Goal: Check status: Check status

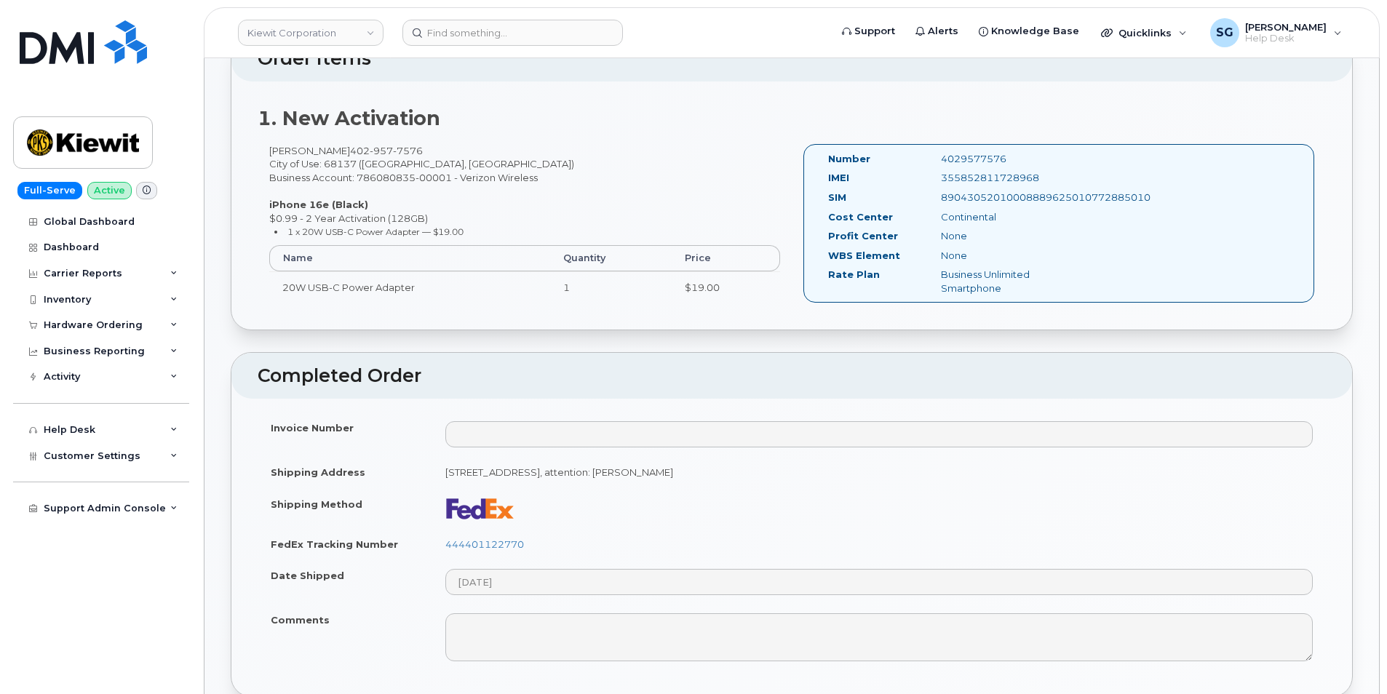
scroll to position [582, 0]
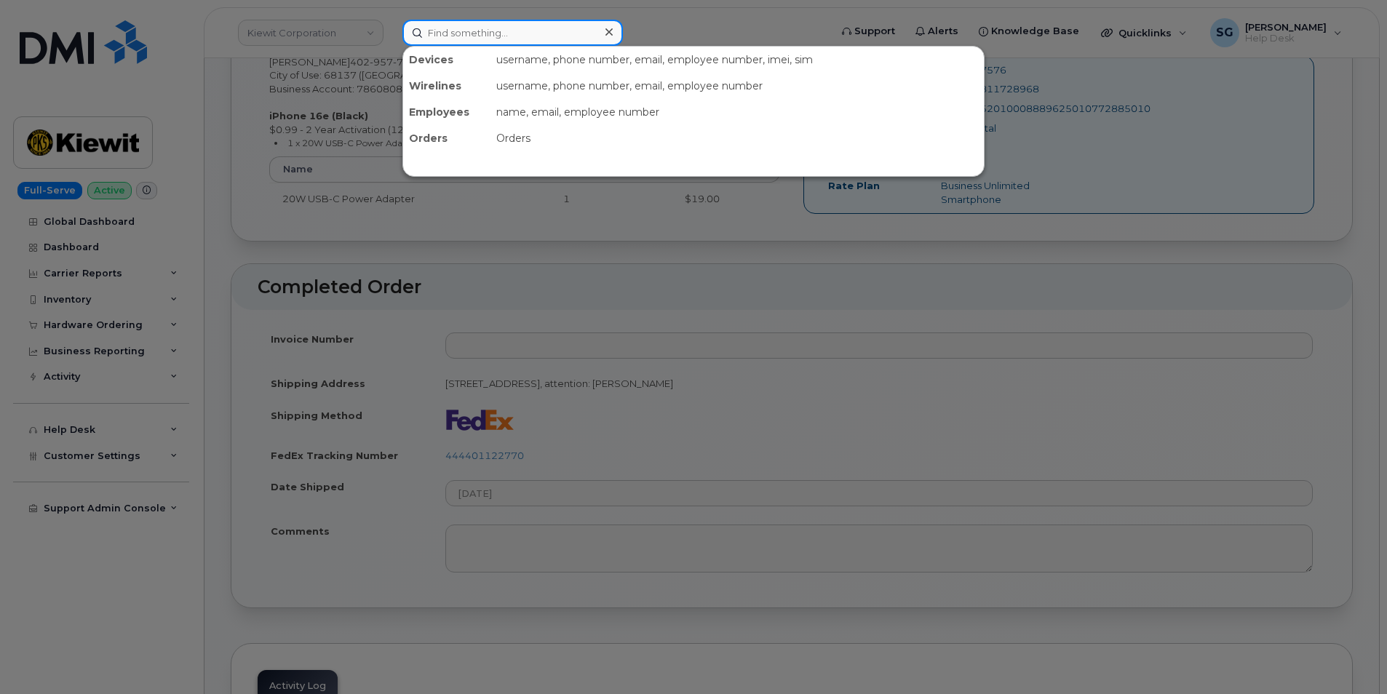
click at [540, 32] on input at bounding box center [513, 33] width 221 height 26
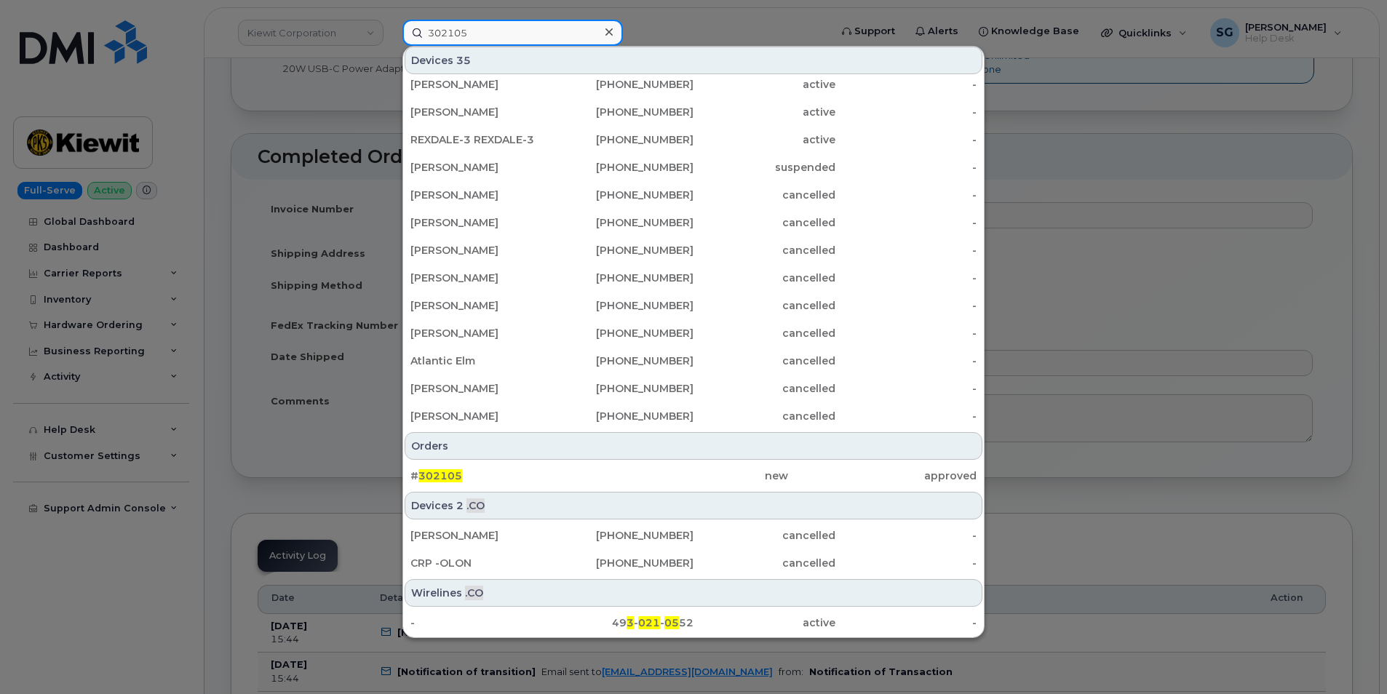
scroll to position [728, 0]
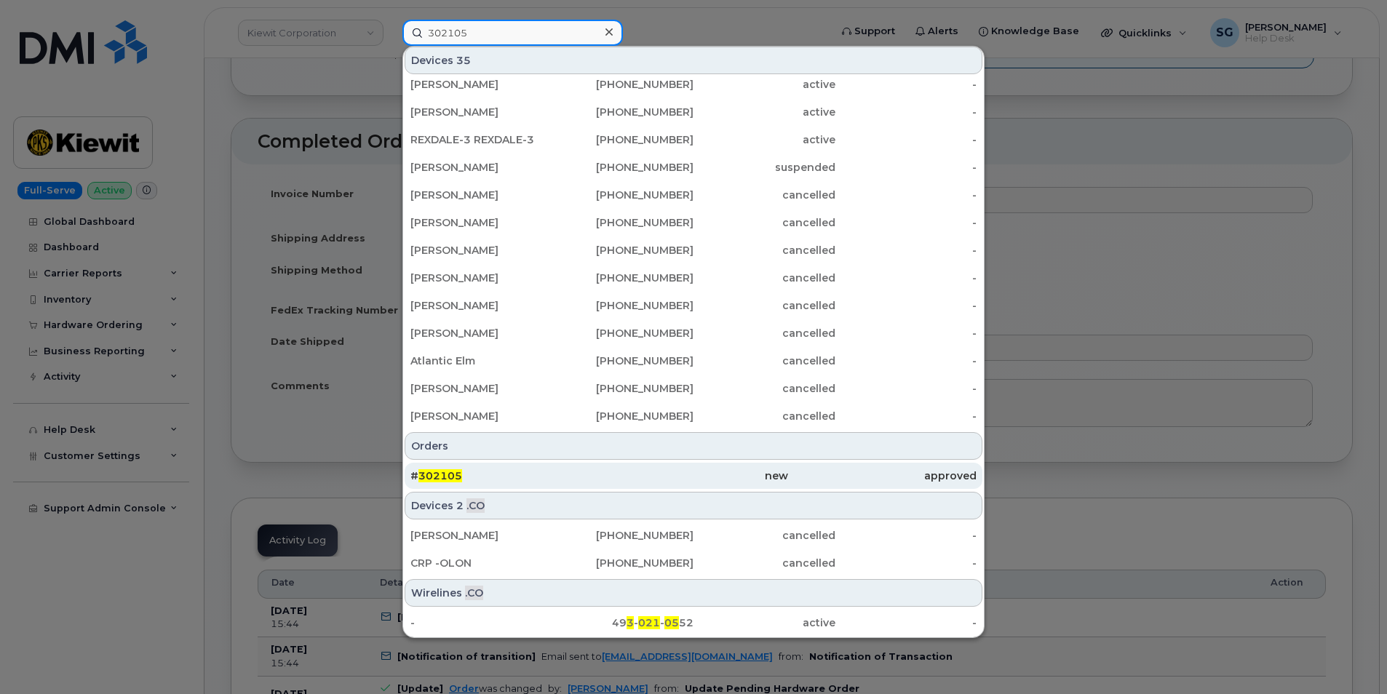
type input "302105"
click at [520, 474] on div "# 302105" at bounding box center [505, 476] width 189 height 15
click at [707, 479] on div "new" at bounding box center [693, 476] width 189 height 15
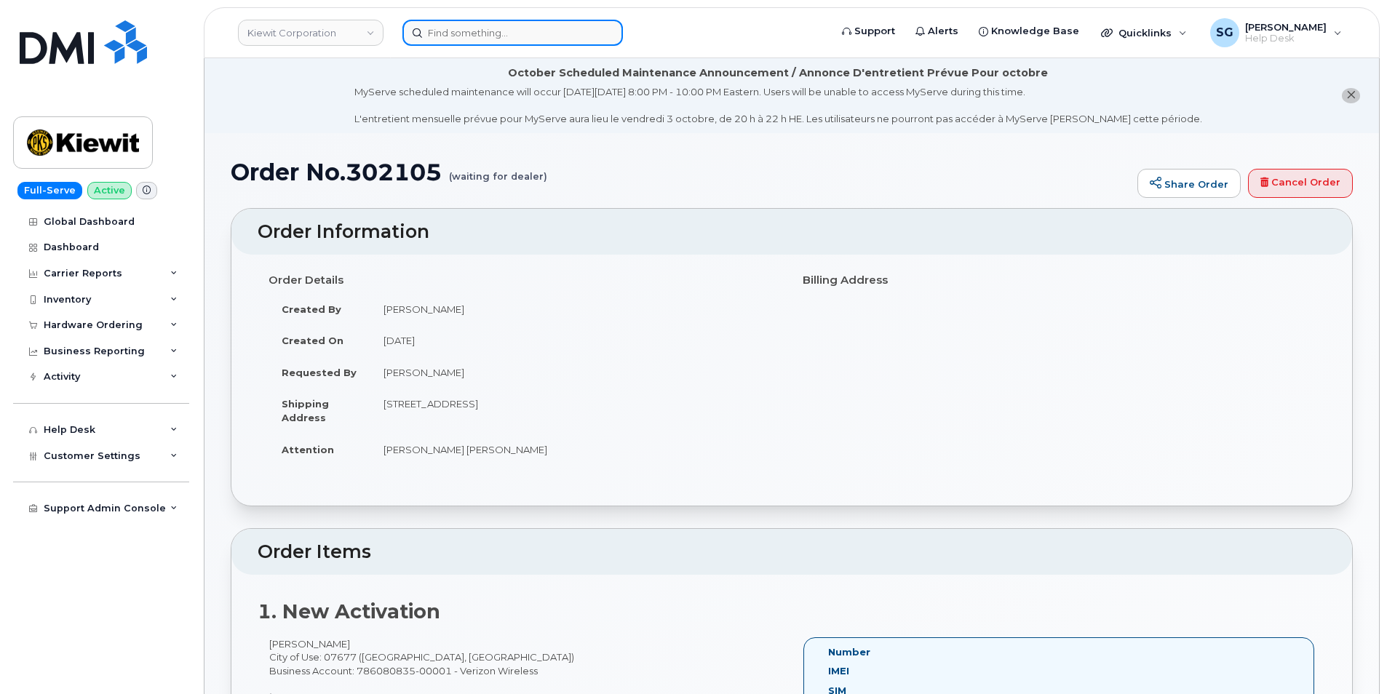
click at [472, 37] on input at bounding box center [513, 33] width 221 height 26
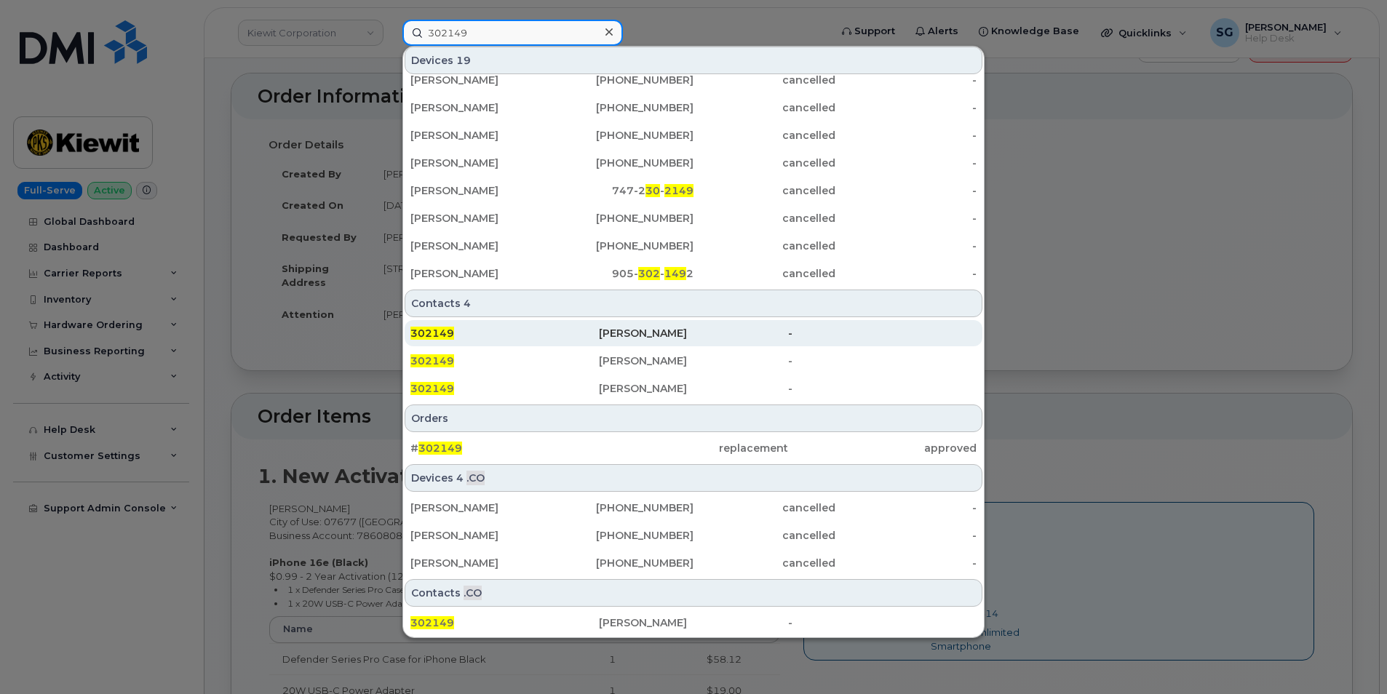
scroll to position [146, 0]
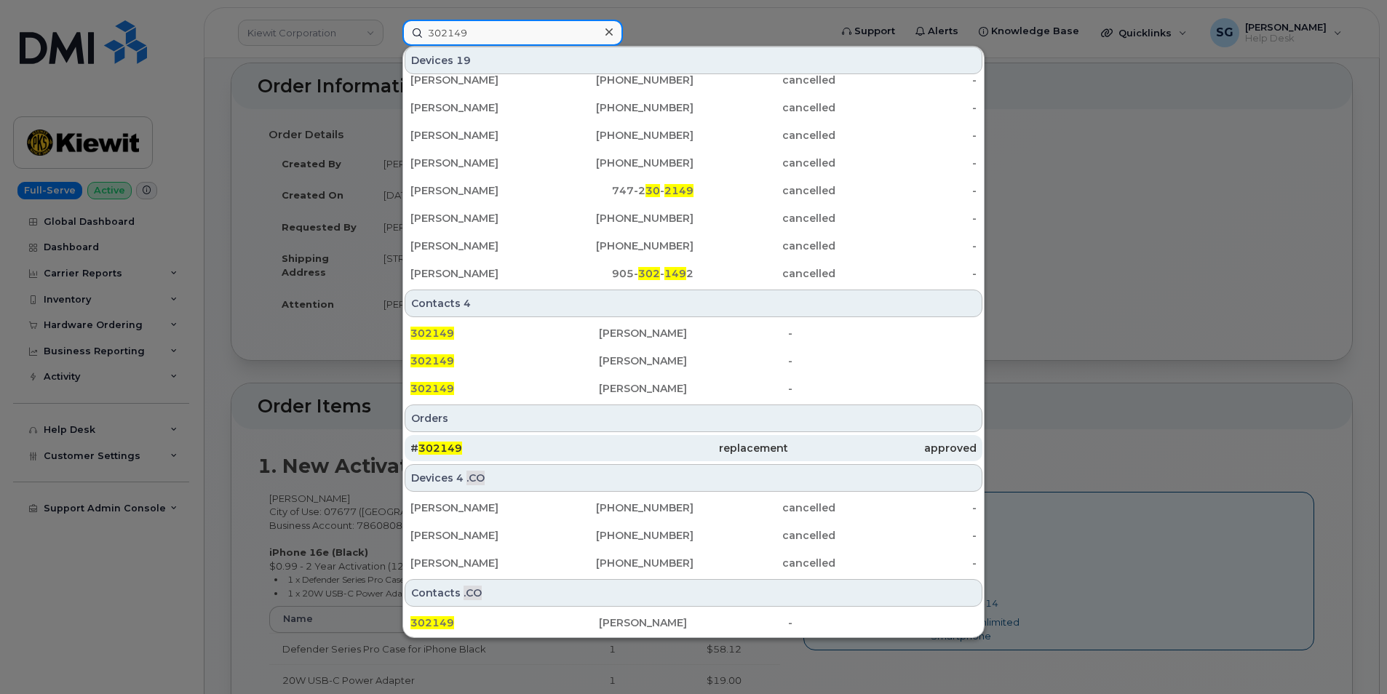
type input "302149"
click at [550, 460] on div "# 302149" at bounding box center [505, 448] width 189 height 26
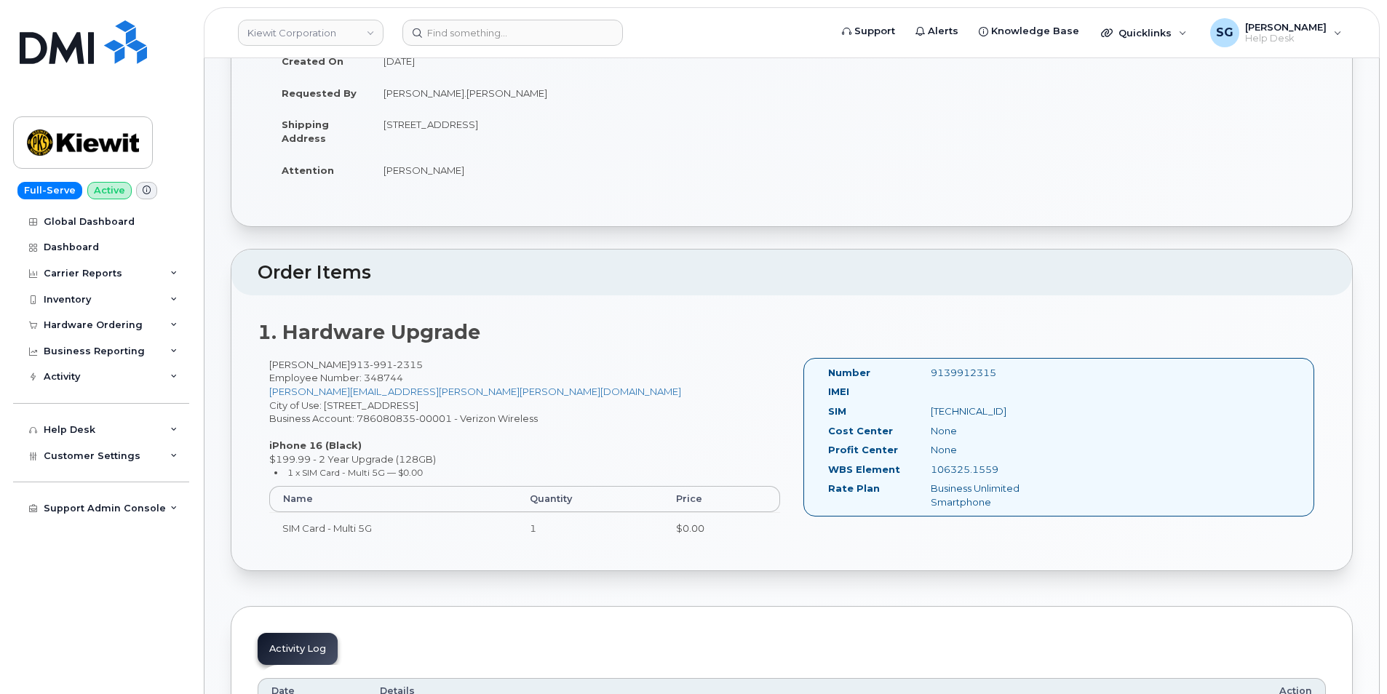
scroll to position [146, 0]
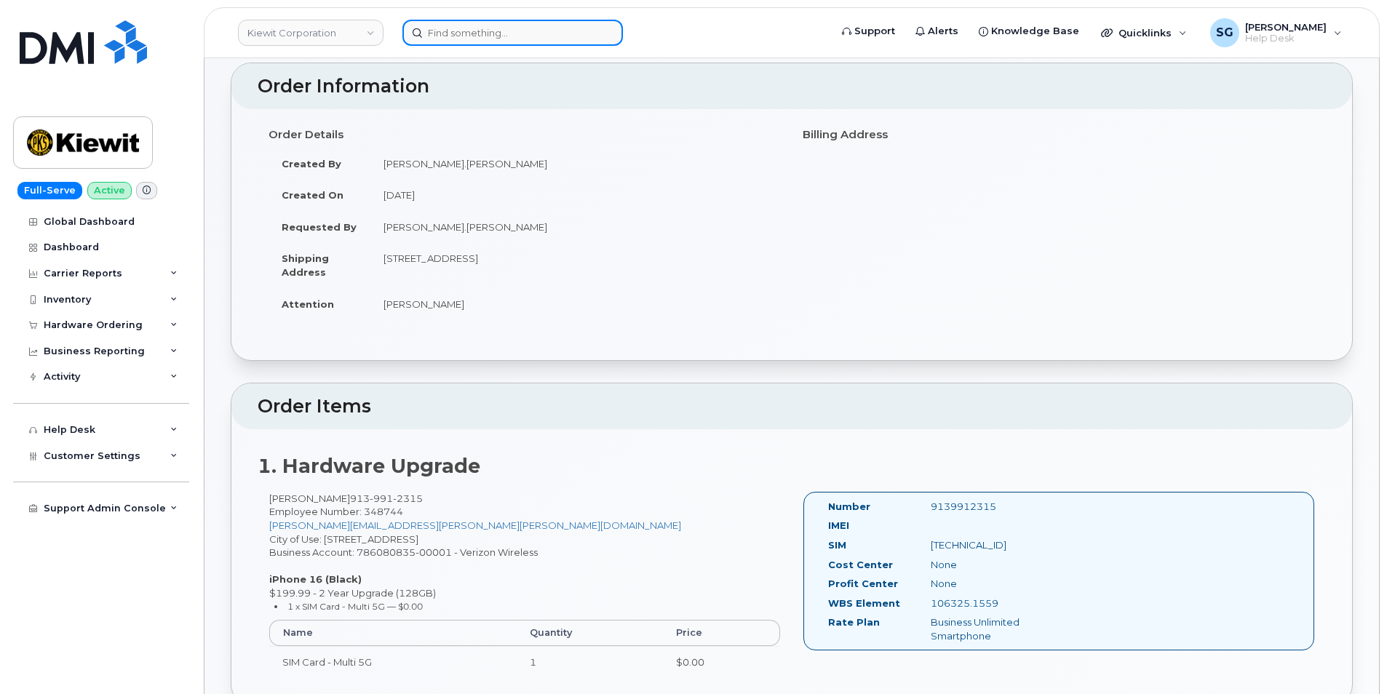
click at [459, 34] on input at bounding box center [513, 33] width 221 height 26
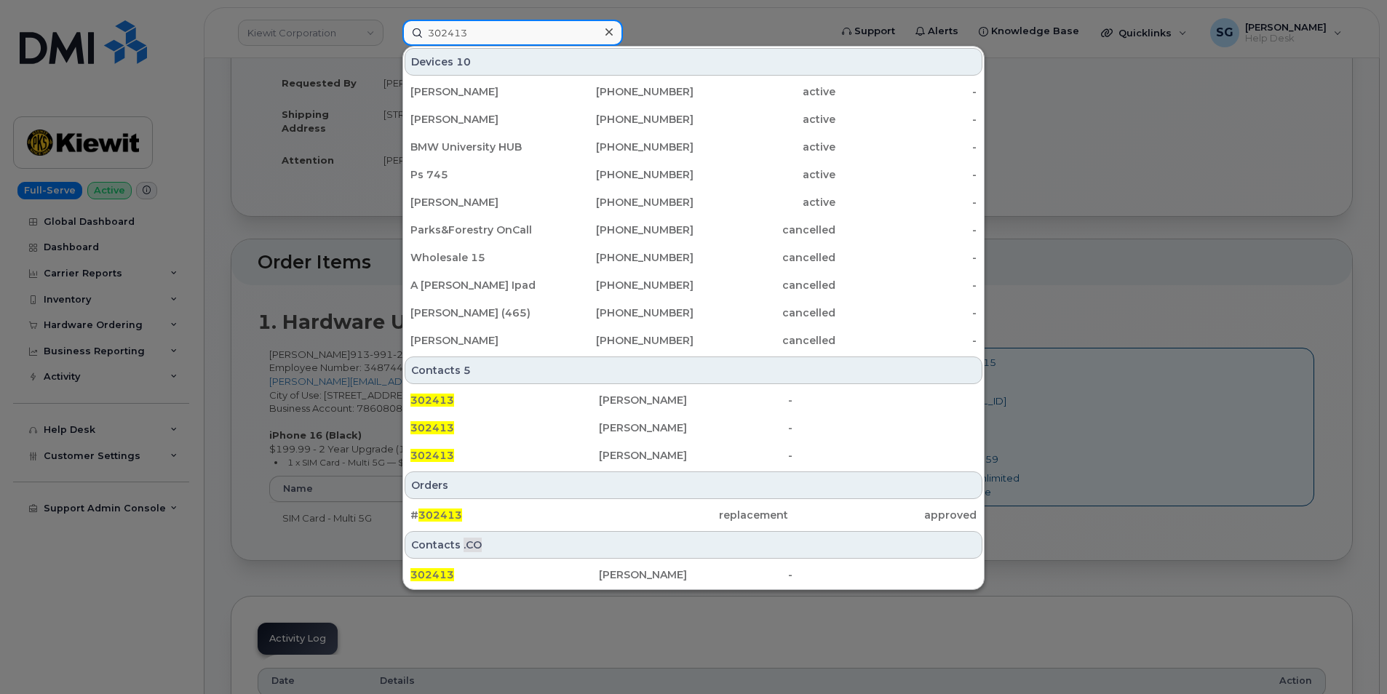
scroll to position [291, 0]
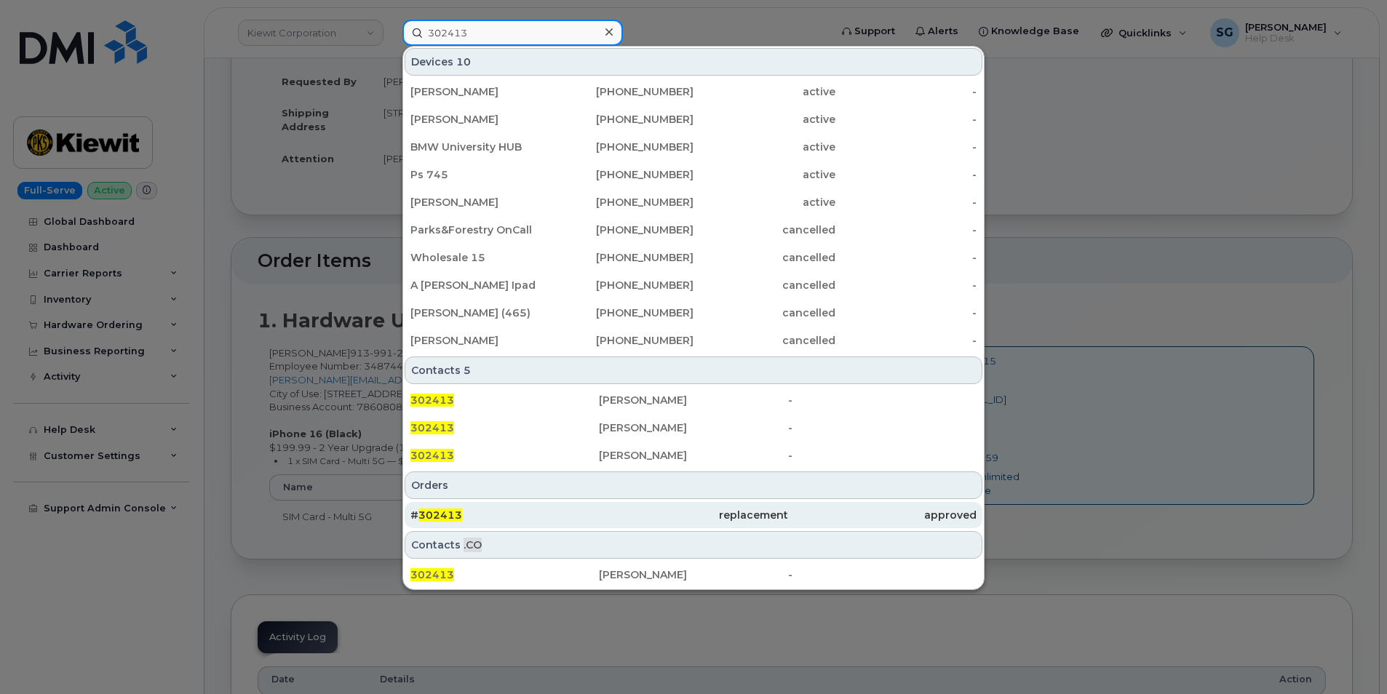
type input "302413"
drag, startPoint x: 608, startPoint y: 512, endPoint x: 1358, endPoint y: 607, distance: 756.4
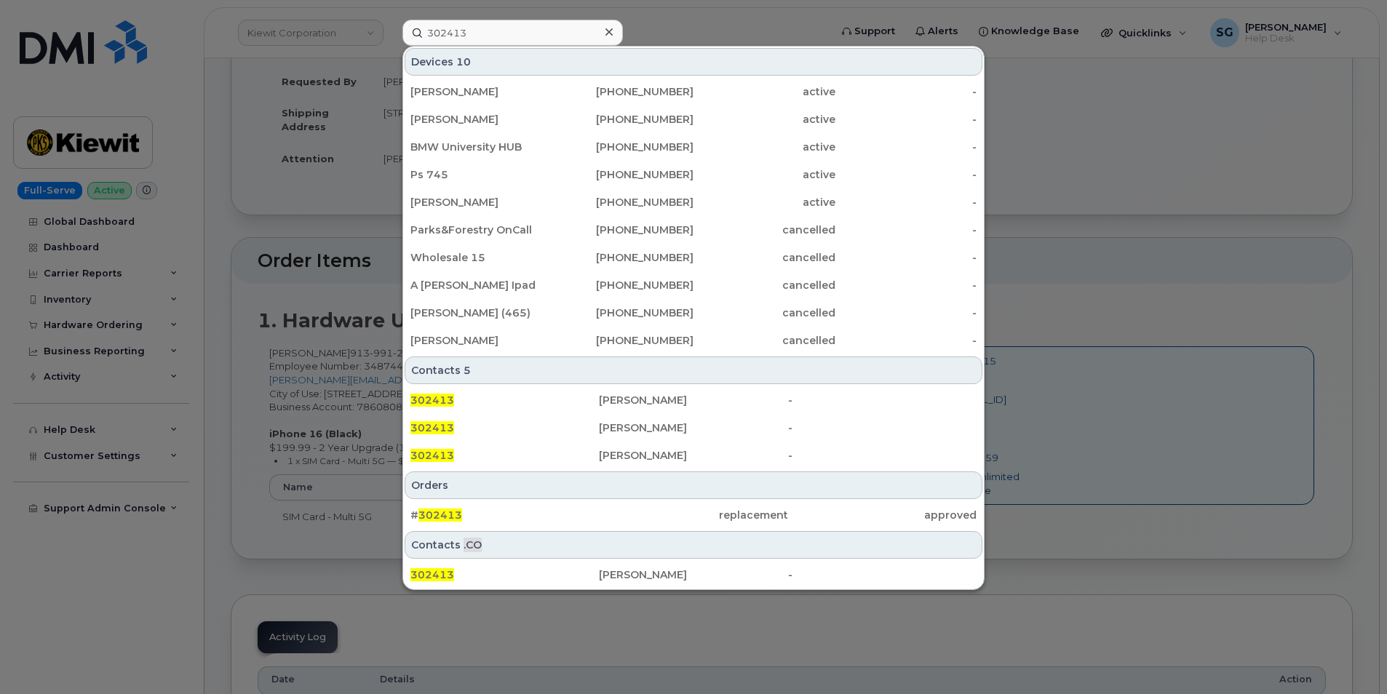
click at [608, 513] on div "replacement" at bounding box center [693, 515] width 189 height 15
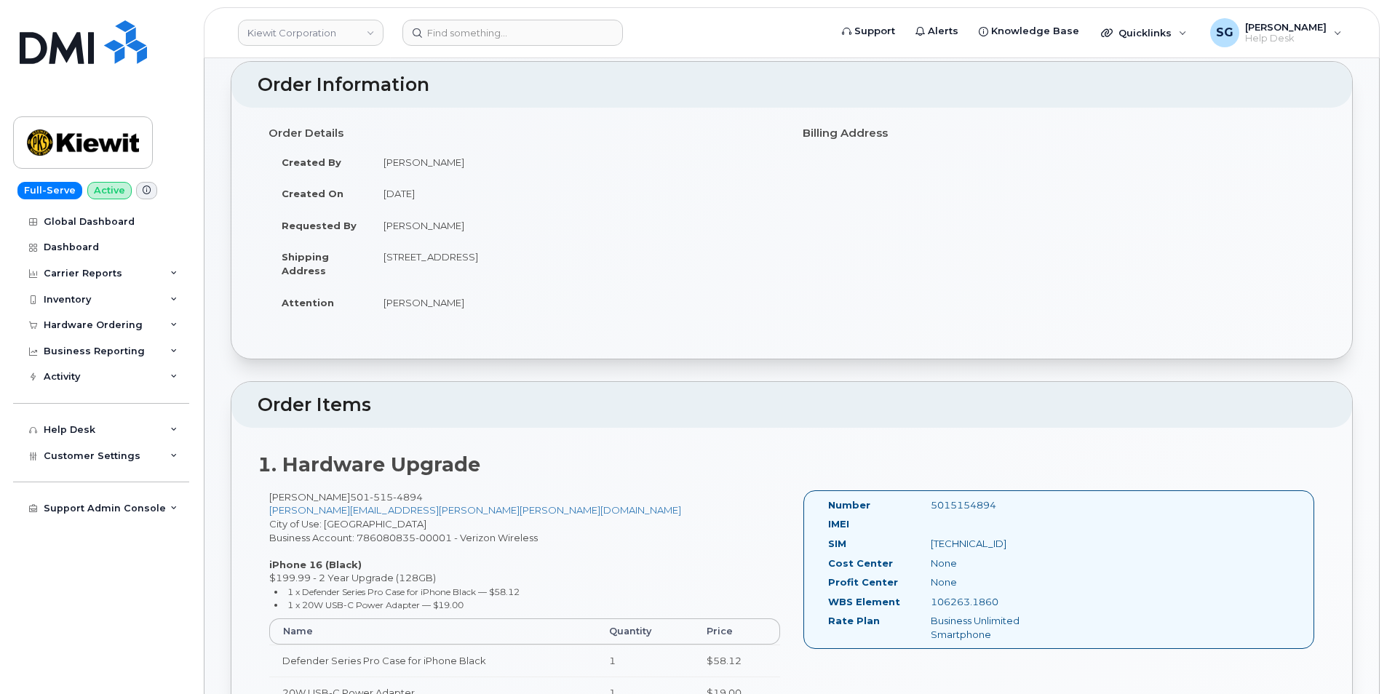
scroll to position [364, 0]
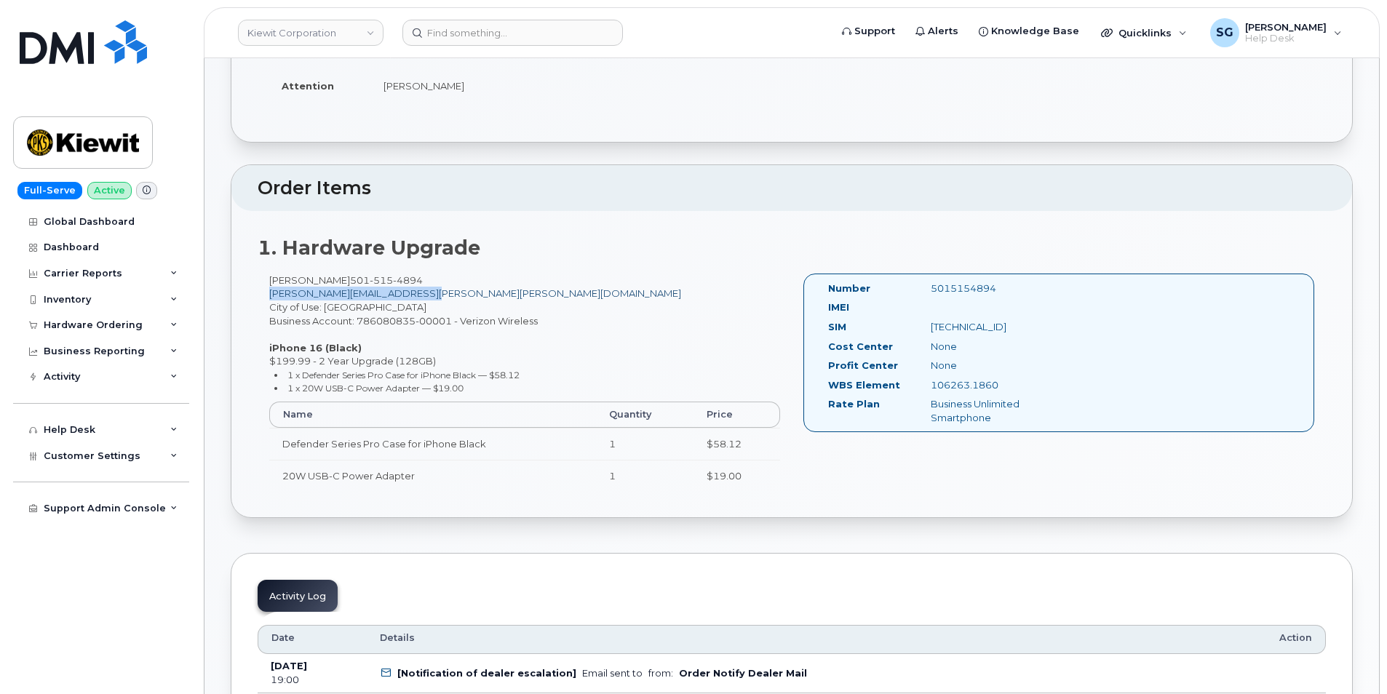
drag, startPoint x: 455, startPoint y: 289, endPoint x: 270, endPoint y: 291, distance: 184.9
click at [269, 291] on div "[PERSON_NAME] [PHONE_NUMBER] [PERSON_NAME][EMAIL_ADDRESS][PERSON_NAME][PERSON_N…" at bounding box center [525, 389] width 534 height 231
drag, startPoint x: 270, startPoint y: 291, endPoint x: 282, endPoint y: 293, distance: 11.8
copy link "[PERSON_NAME][EMAIL_ADDRESS][PERSON_NAME][PERSON_NAME][DOMAIN_NAME]"
click at [459, 44] on input at bounding box center [513, 33] width 221 height 26
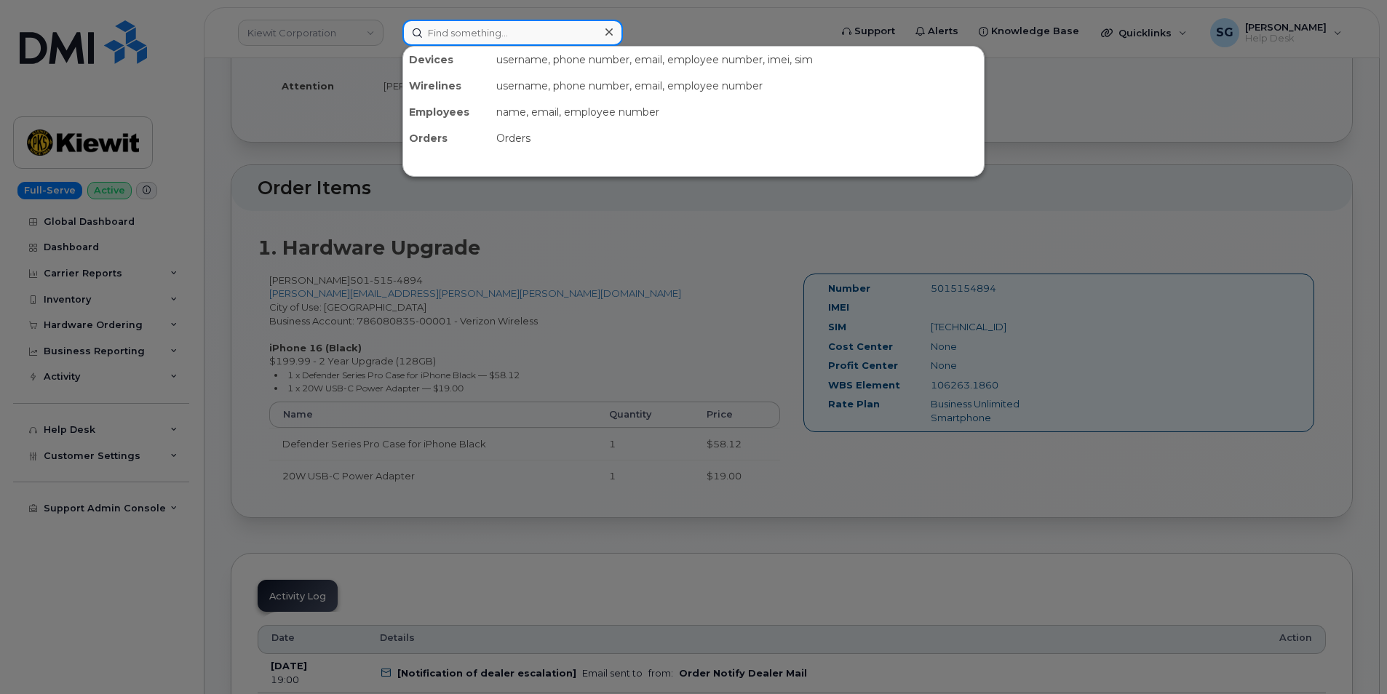
click at [457, 34] on input at bounding box center [513, 33] width 221 height 26
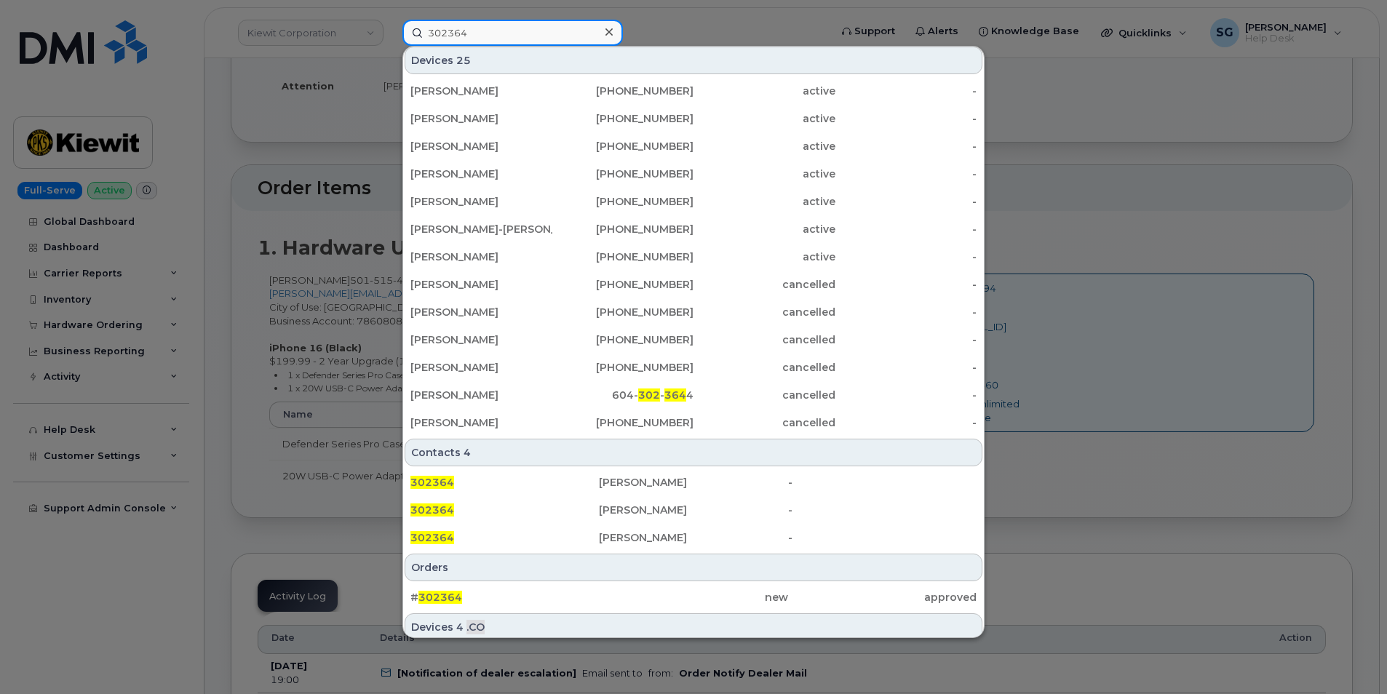
scroll to position [291, 0]
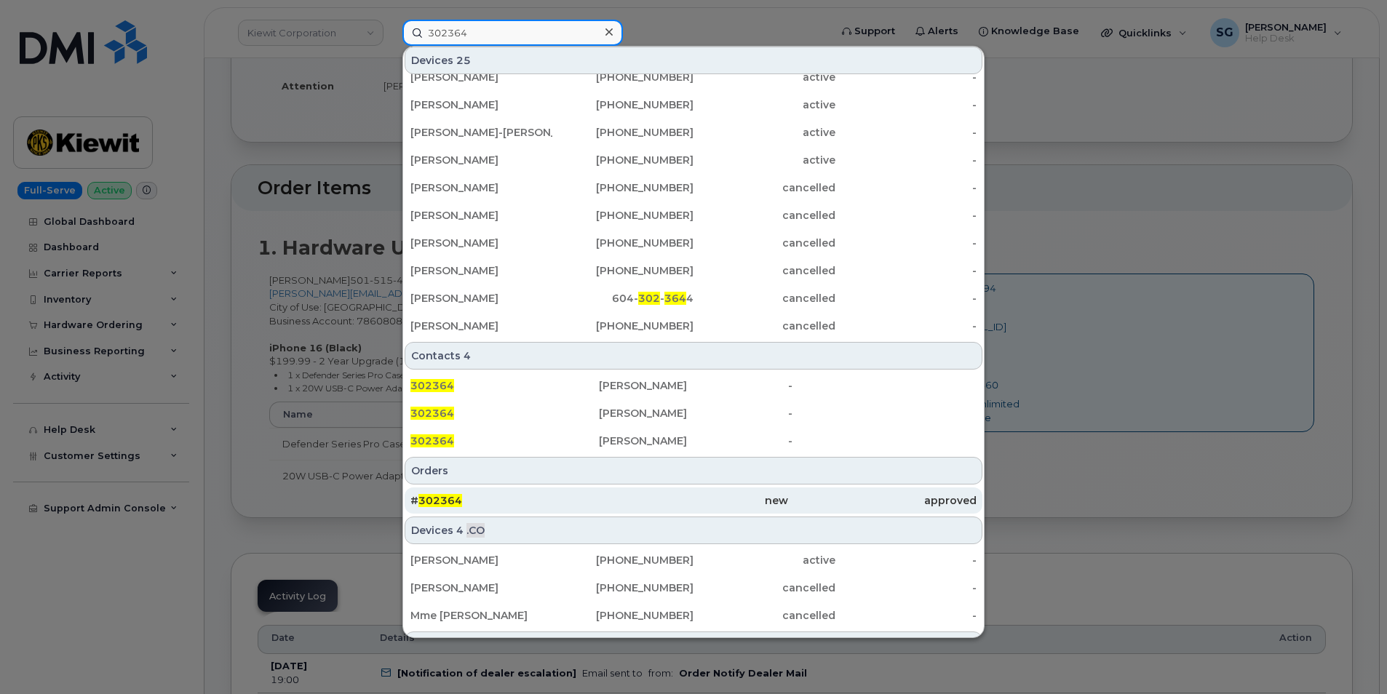
type input "302364"
click at [555, 501] on div "# 302364" at bounding box center [505, 500] width 189 height 15
click at [578, 505] on div "# 302364" at bounding box center [505, 500] width 189 height 15
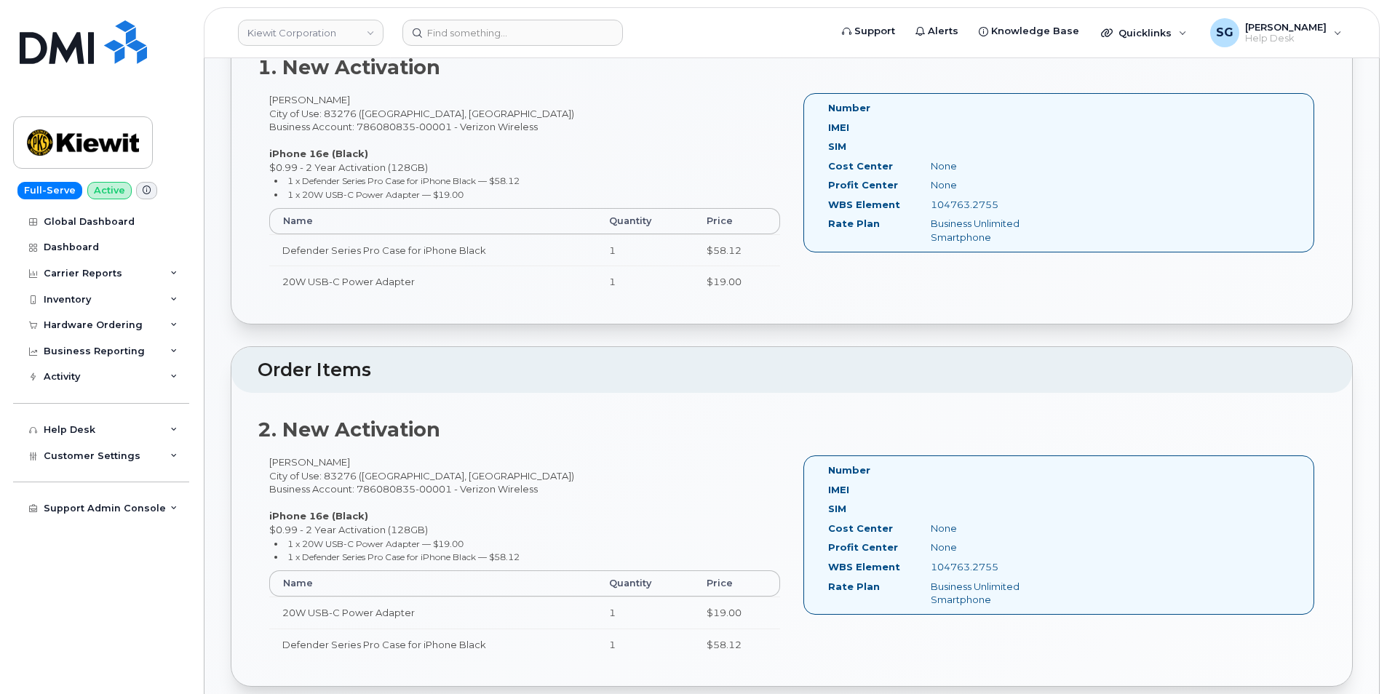
scroll to position [439, 0]
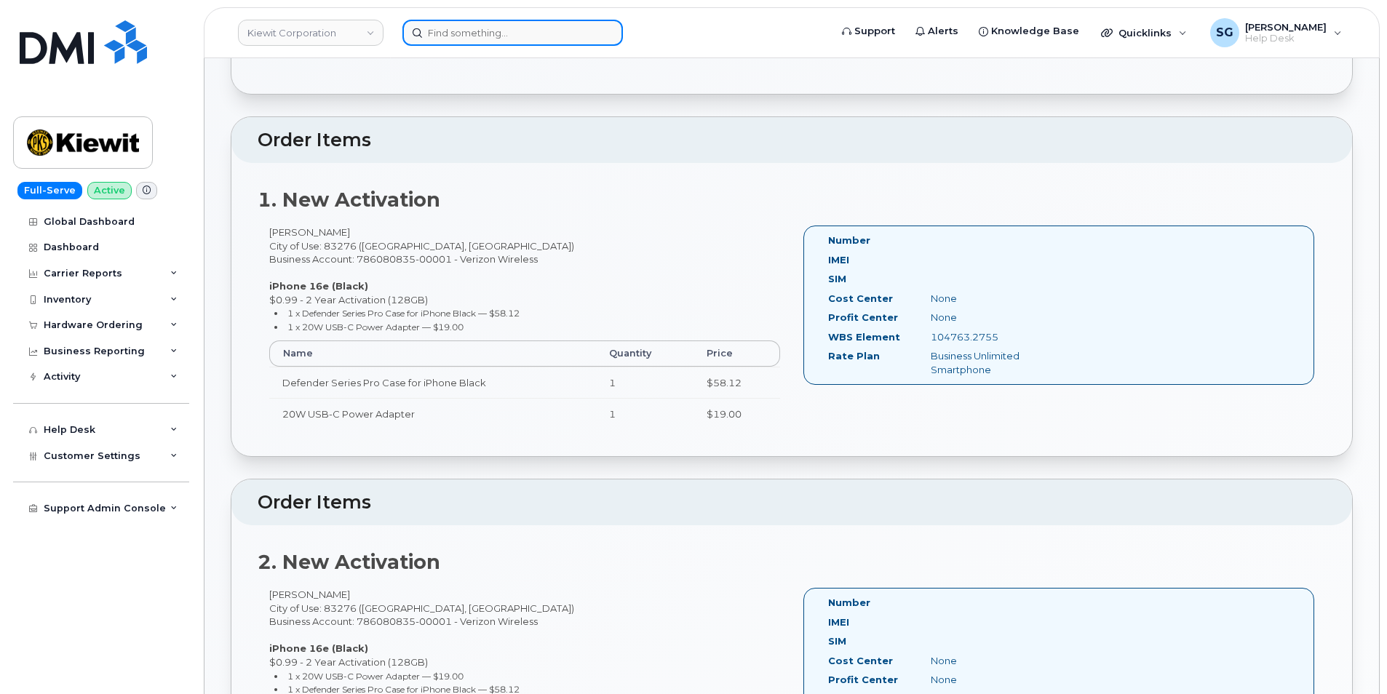
click at [453, 35] on input at bounding box center [513, 33] width 221 height 26
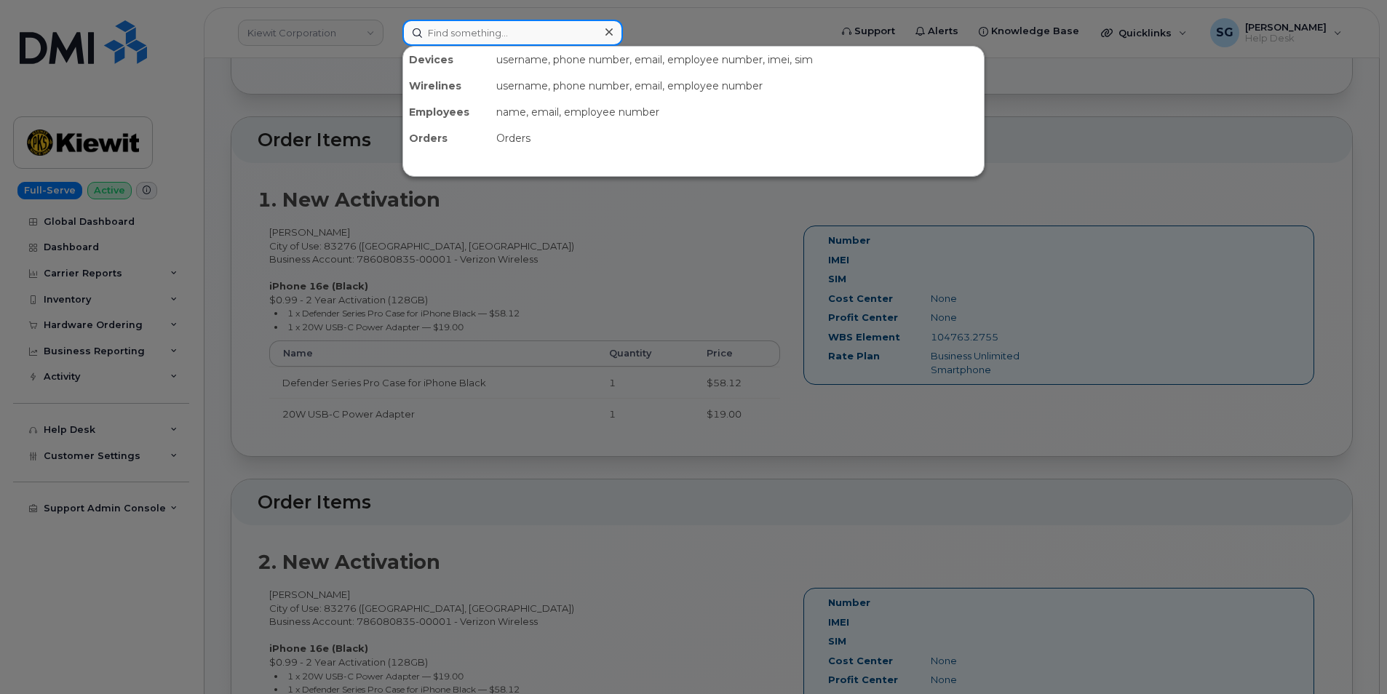
click at [531, 42] on input at bounding box center [513, 33] width 221 height 26
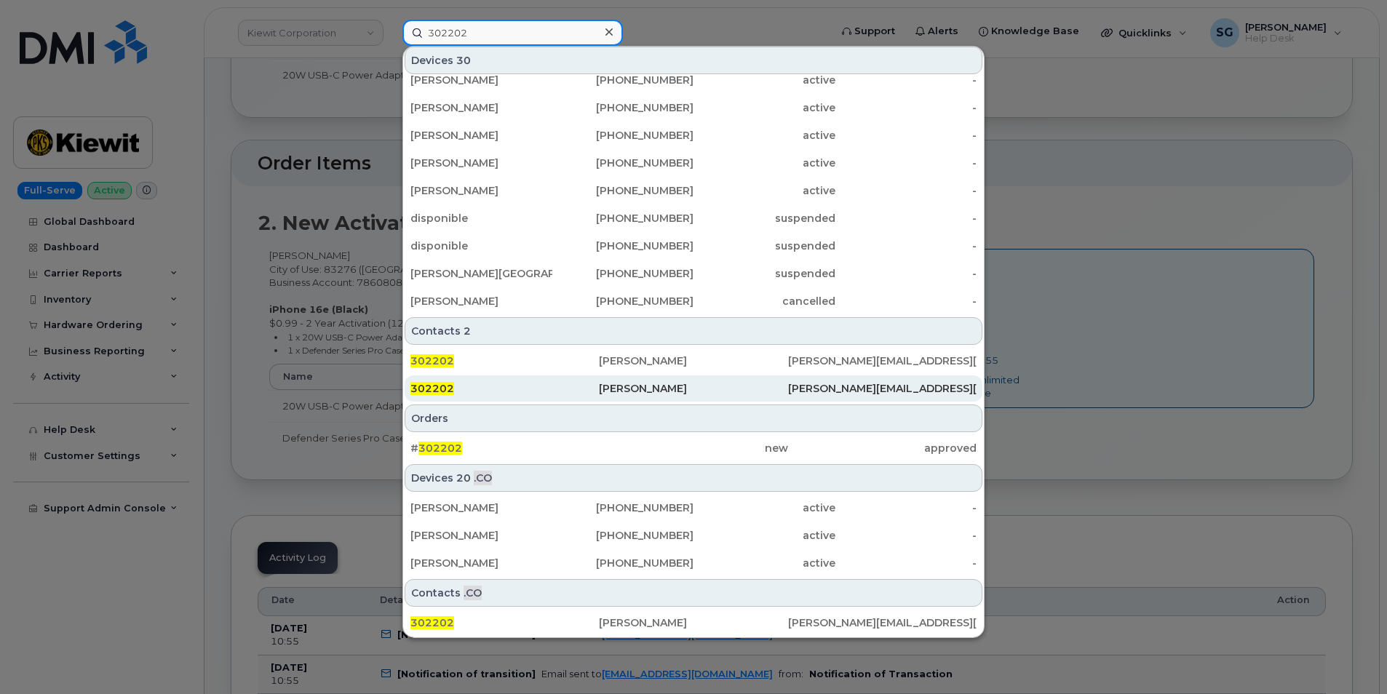
scroll to position [1021, 0]
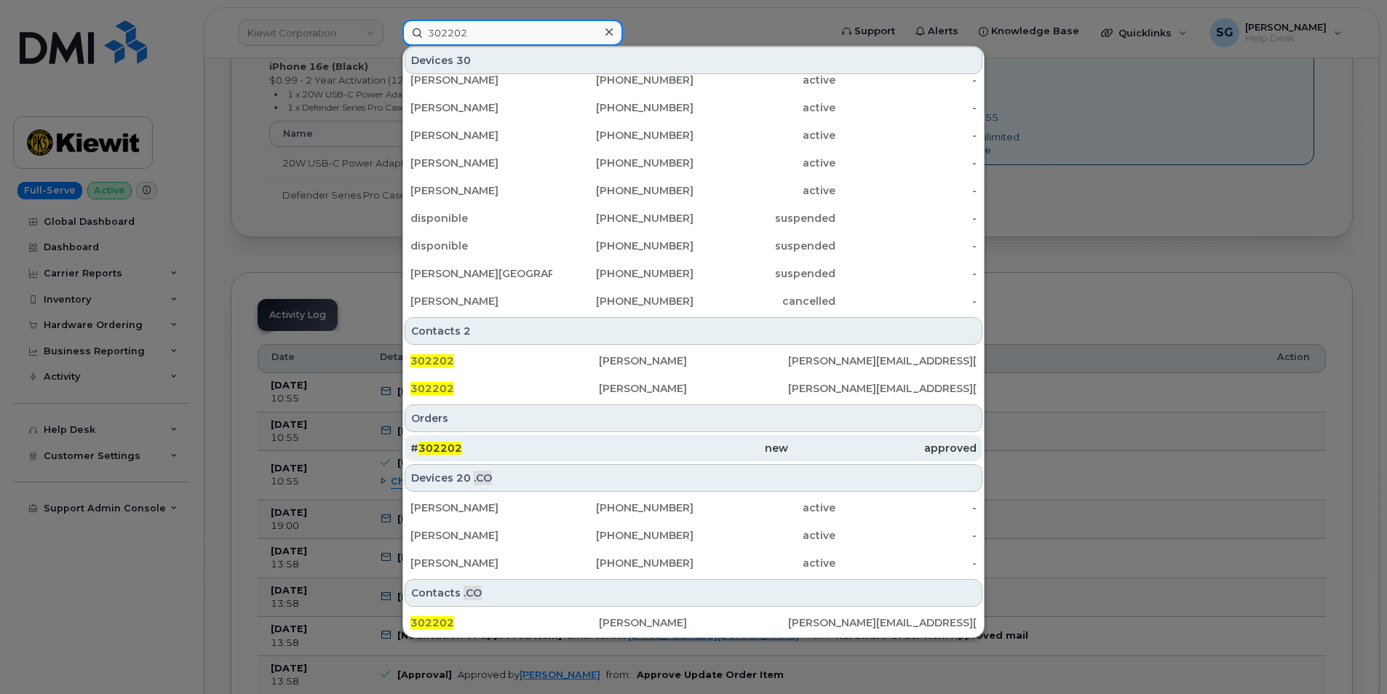
type input "302202"
drag, startPoint x: 567, startPoint y: 436, endPoint x: 560, endPoint y: 443, distance: 9.3
click at [567, 436] on div "# 302202" at bounding box center [505, 448] width 189 height 26
click at [684, 460] on div "new" at bounding box center [693, 448] width 189 height 26
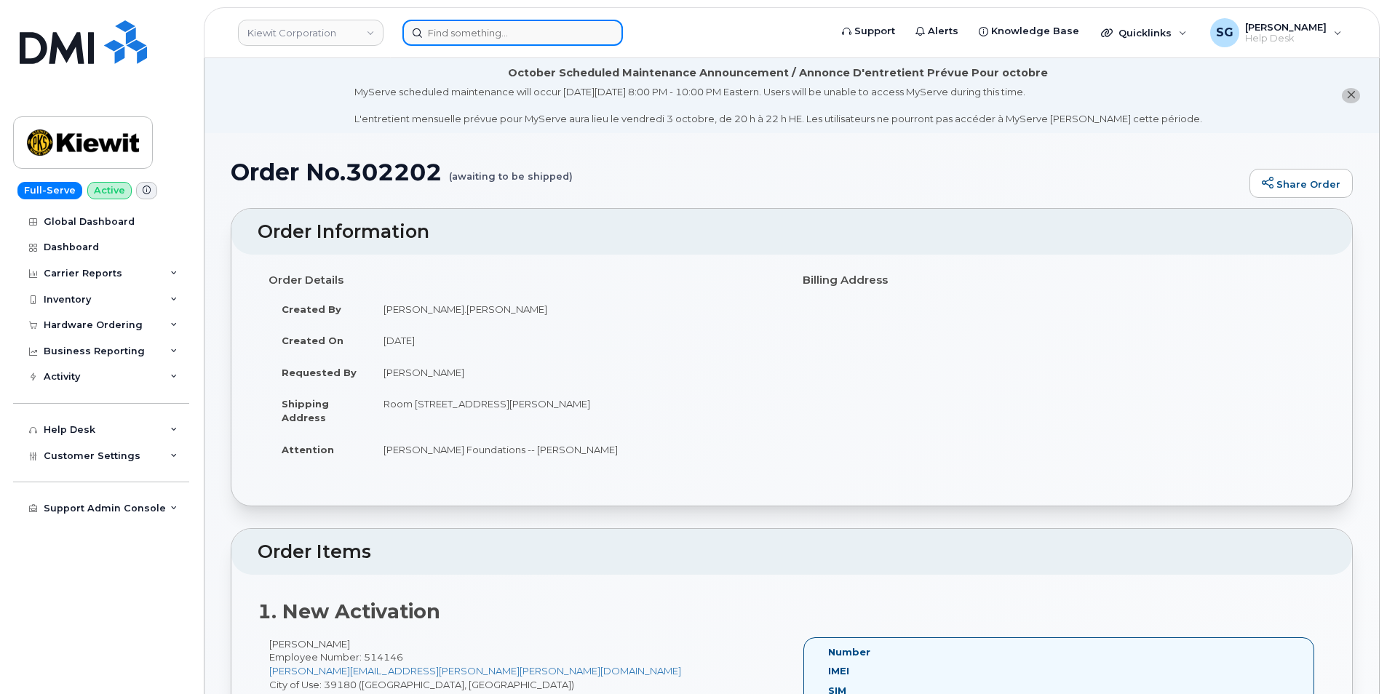
click at [453, 31] on input at bounding box center [513, 33] width 221 height 26
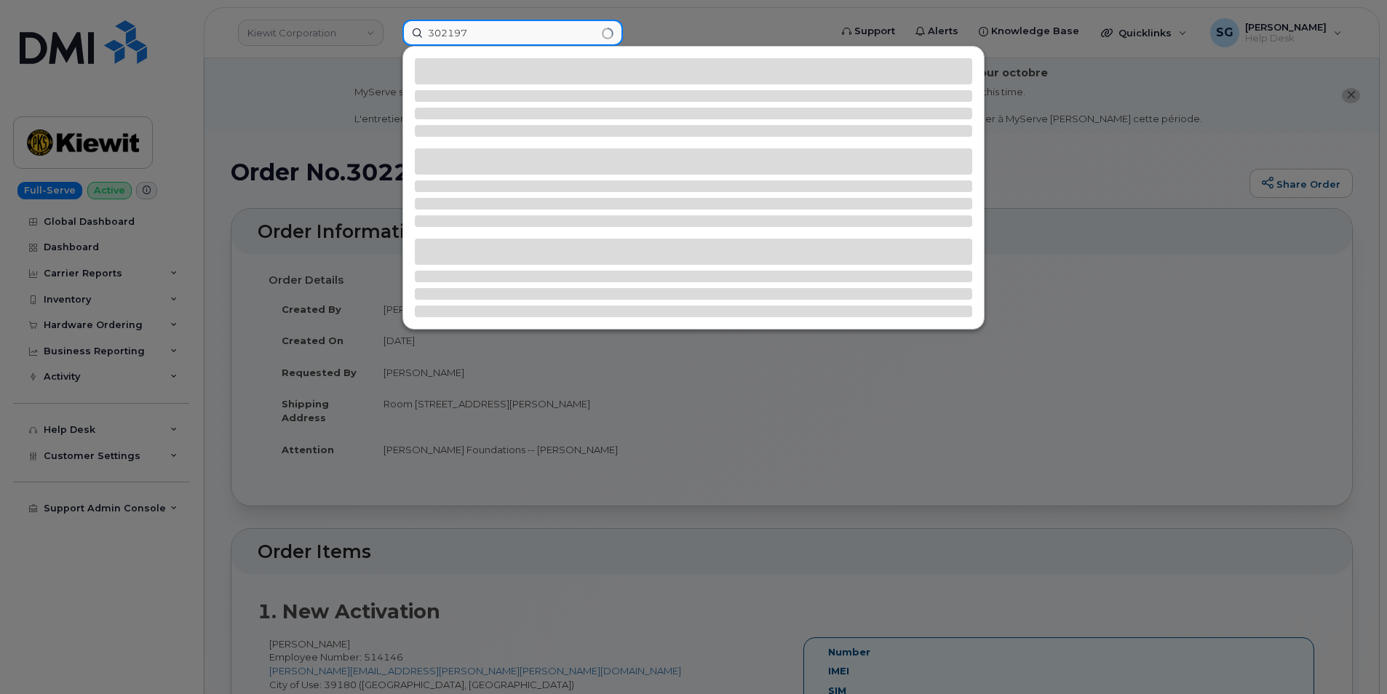
type input "302197"
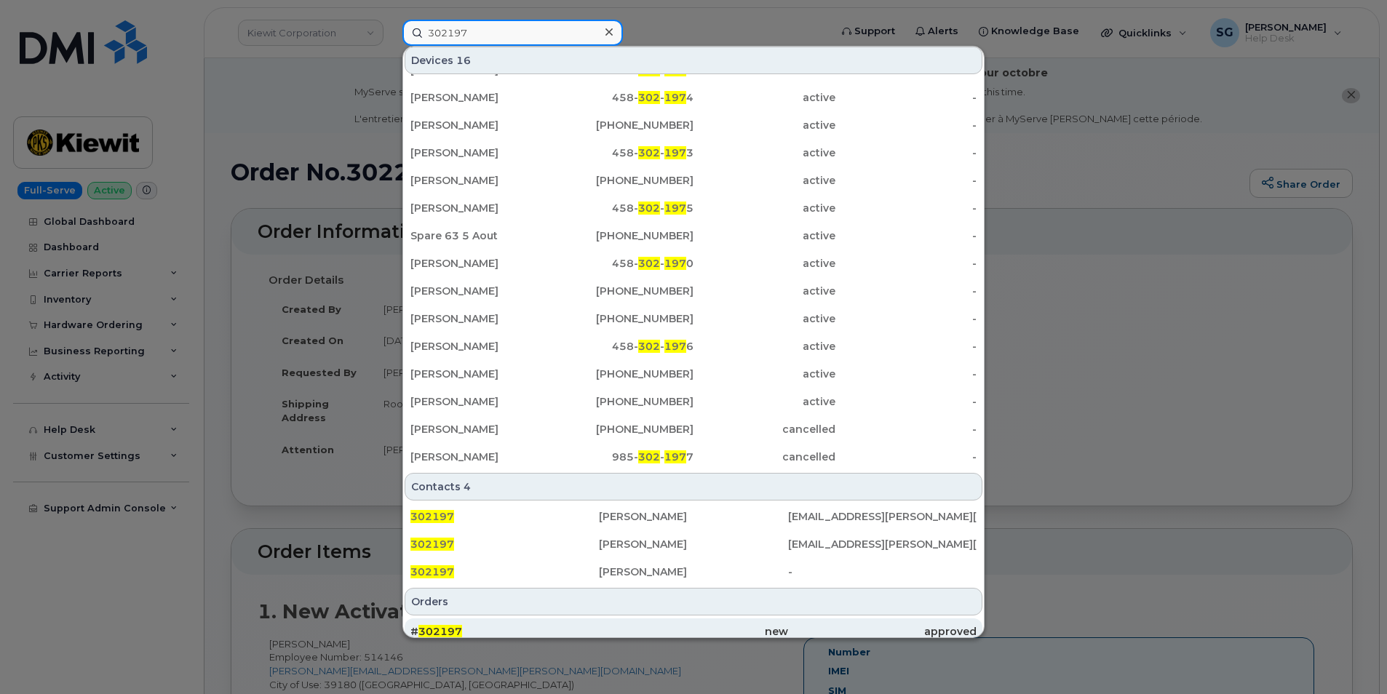
scroll to position [178, 0]
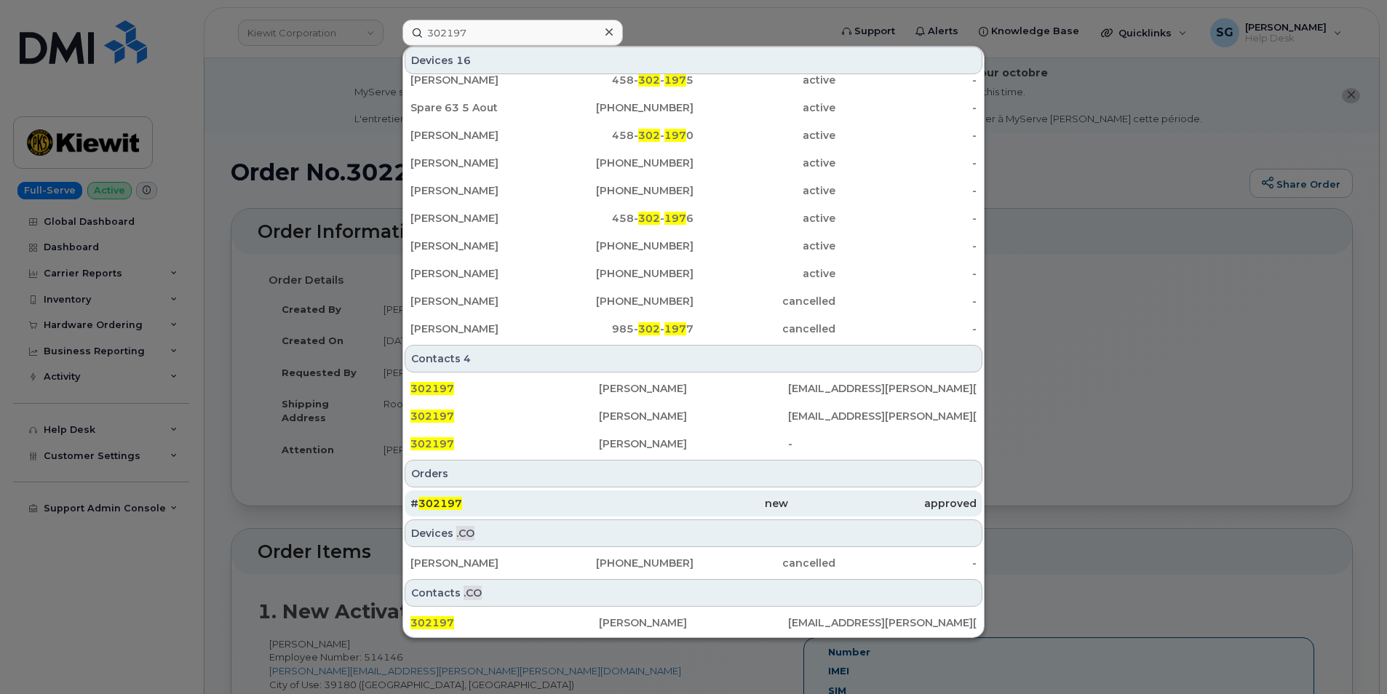
click at [560, 493] on div "# 302197" at bounding box center [505, 504] width 189 height 26
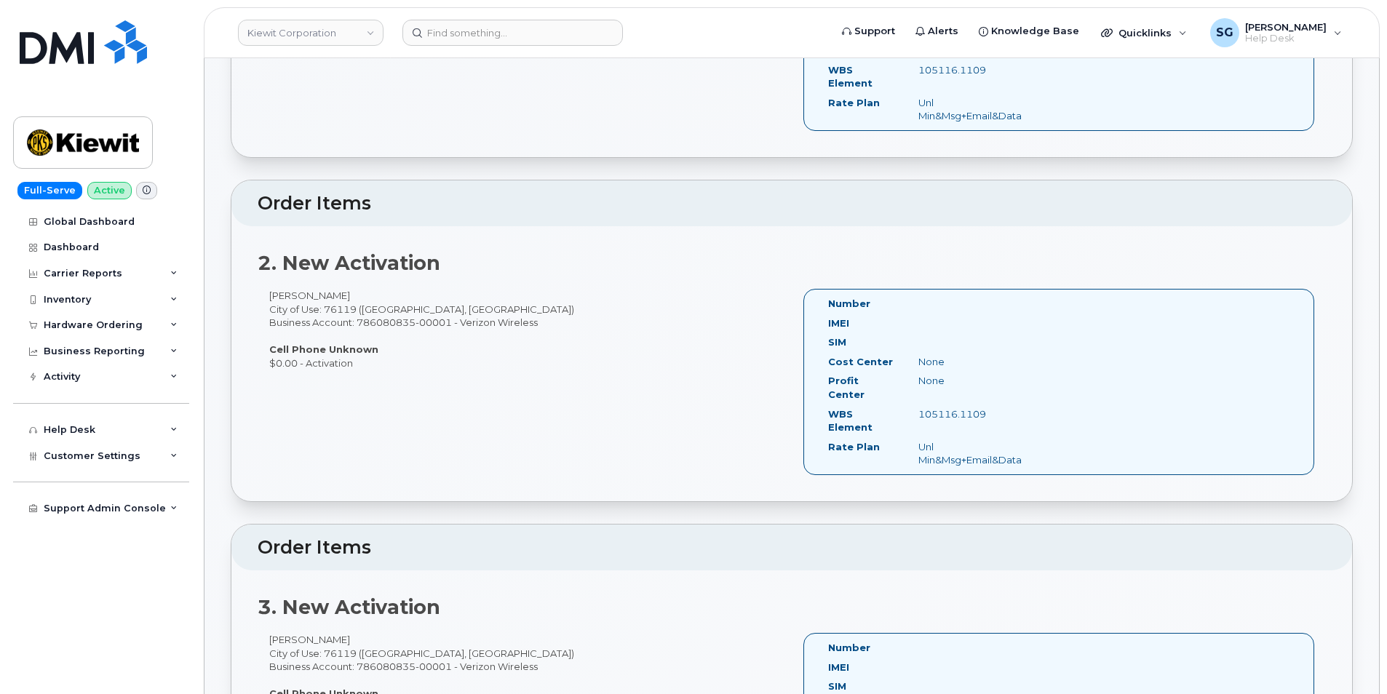
scroll to position [437, 0]
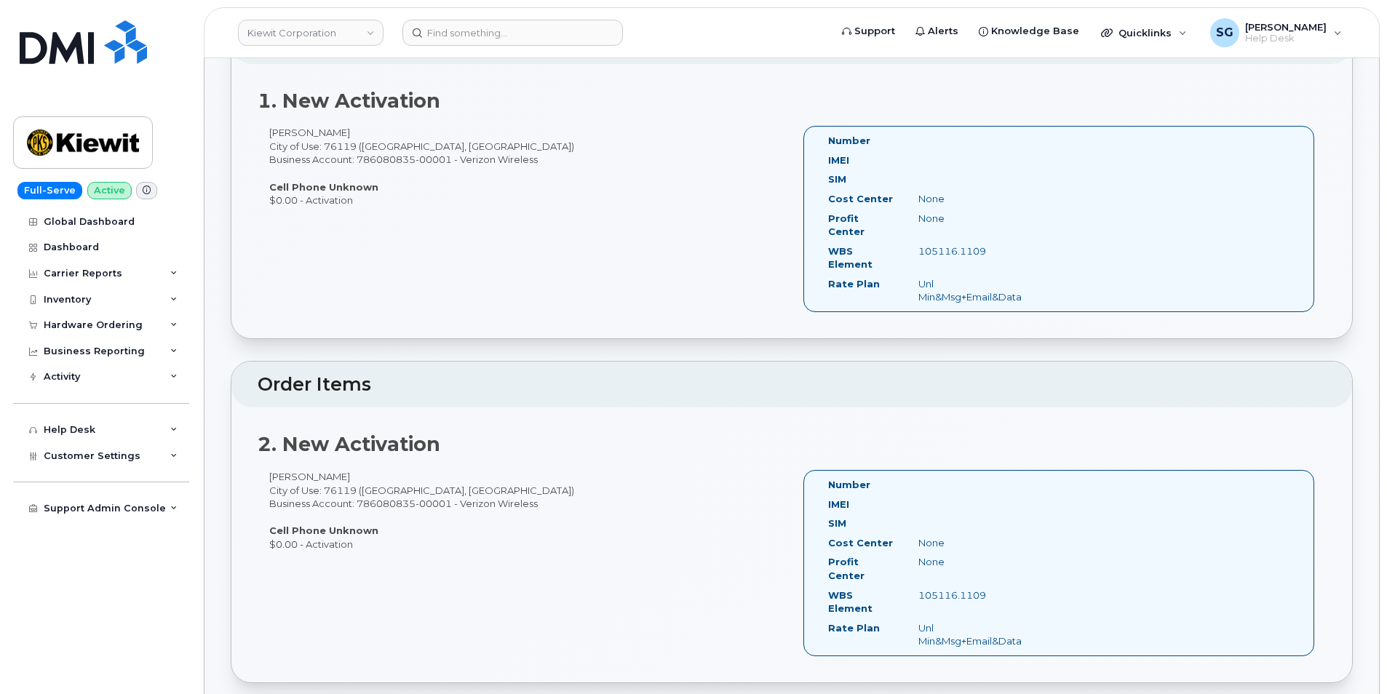
drag, startPoint x: 969, startPoint y: 239, endPoint x: 919, endPoint y: 239, distance: 50.2
click at [919, 245] on div "105116.1109" at bounding box center [971, 252] width 126 height 14
